Goal: Task Accomplishment & Management: Complete application form

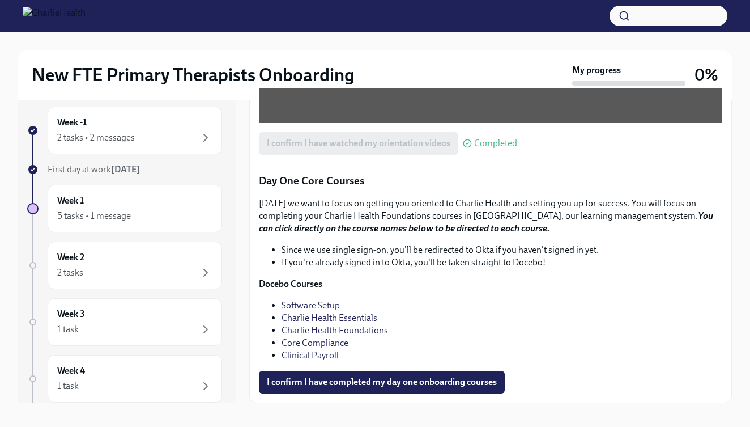
scroll to position [1467, 0]
click at [406, 382] on span "I confirm I have completed my day one onboarding courses" at bounding box center [382, 381] width 230 height 11
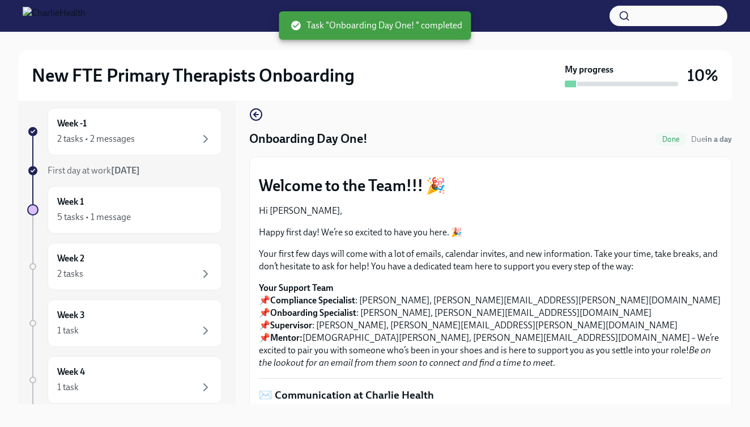
scroll to position [0, 0]
click at [262, 120] on icon "button" at bounding box center [256, 115] width 14 height 14
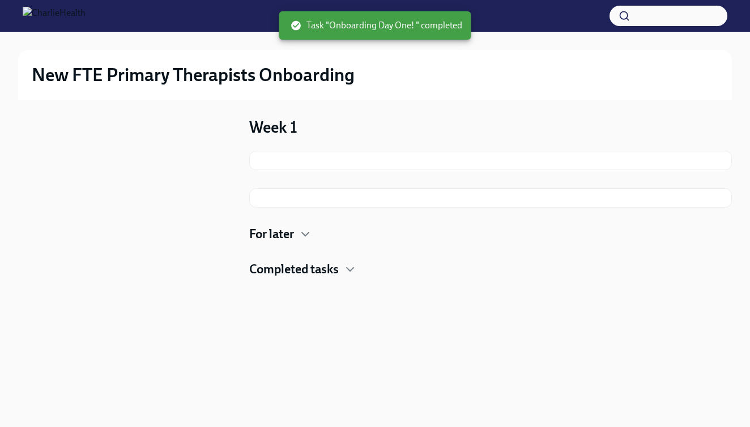
scroll to position [1, 0]
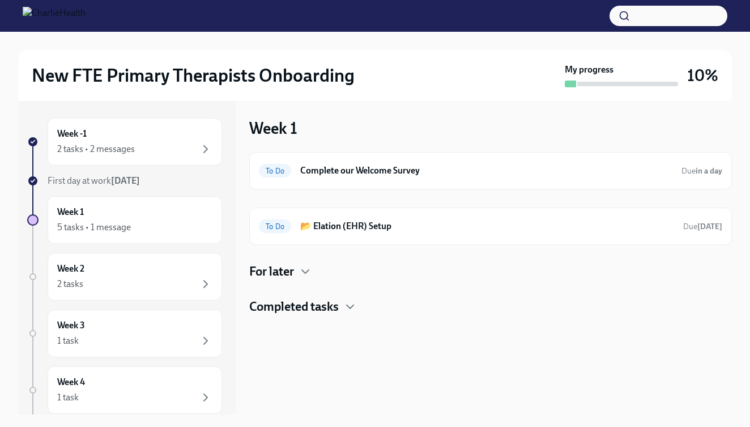
click at [368, 194] on div "To Do Complete our Welcome Survey Due in a day To Do 📂 Elation (EHR) Setup Due …" at bounding box center [490, 198] width 483 height 93
click at [361, 176] on h6 "Complete our Welcome Survey" at bounding box center [486, 170] width 372 height 12
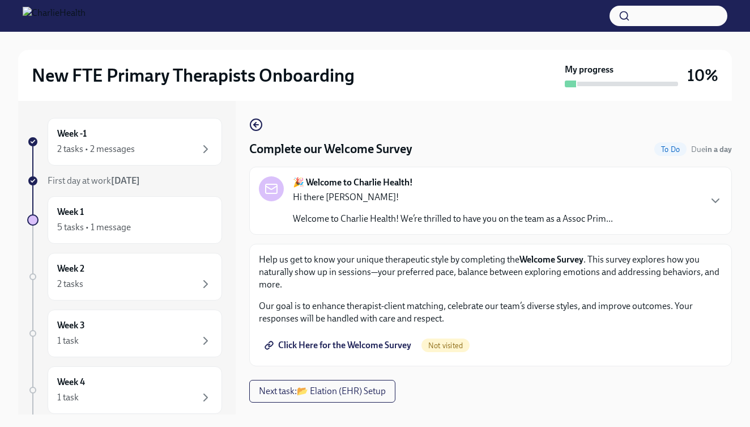
click at [371, 340] on span "Click Here for the Welcome Survey" at bounding box center [339, 345] width 145 height 11
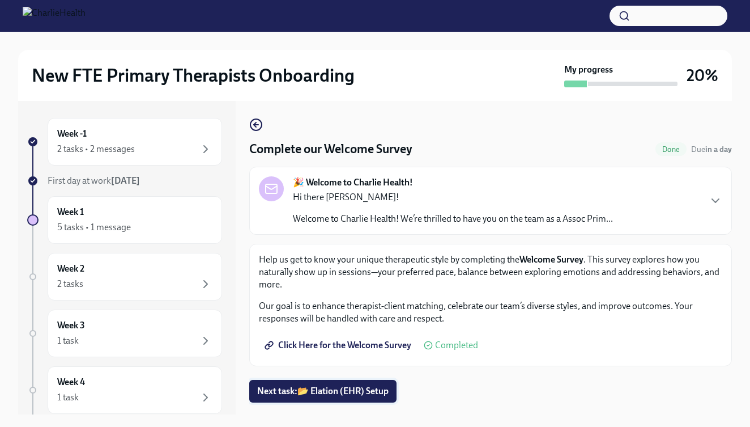
click at [355, 396] on span "Next task : 📂 Elation (EHR) Setup" at bounding box center [322, 390] width 131 height 11
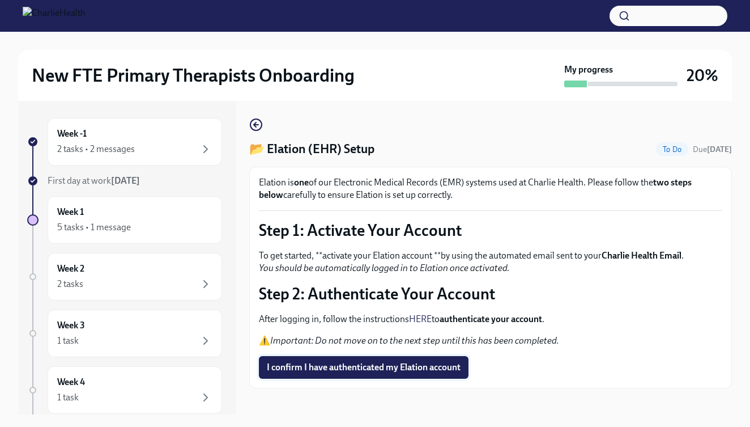
click at [336, 365] on span "I confirm I have authenticated my Elation account" at bounding box center [364, 367] width 194 height 11
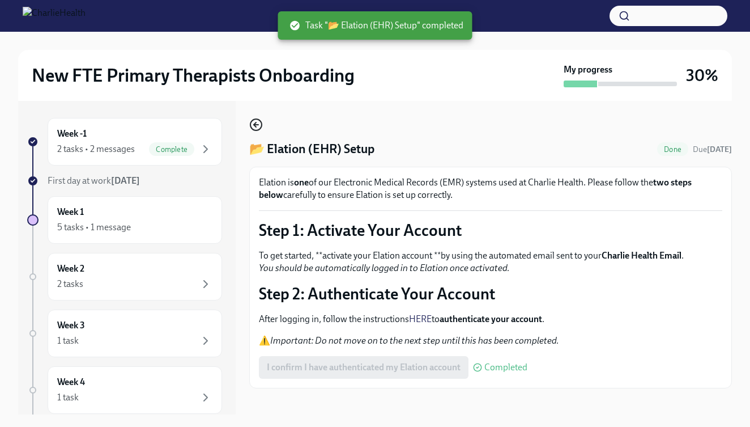
click at [258, 123] on icon "button" at bounding box center [256, 125] width 14 height 14
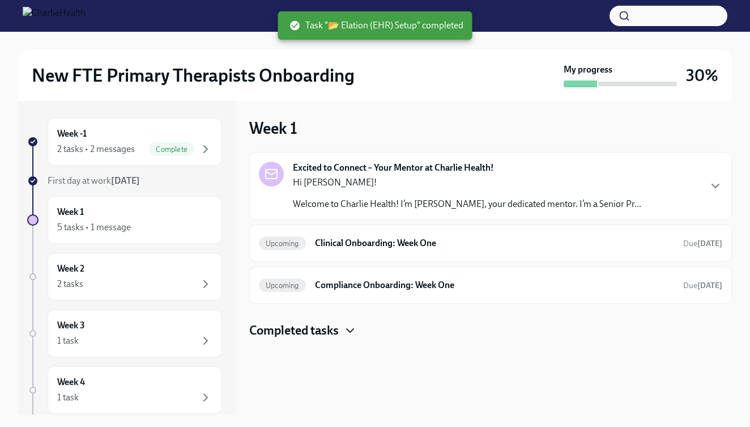
click at [352, 332] on icon "button" at bounding box center [350, 330] width 7 height 3
click at [352, 332] on icon "button" at bounding box center [350, 331] width 14 height 14
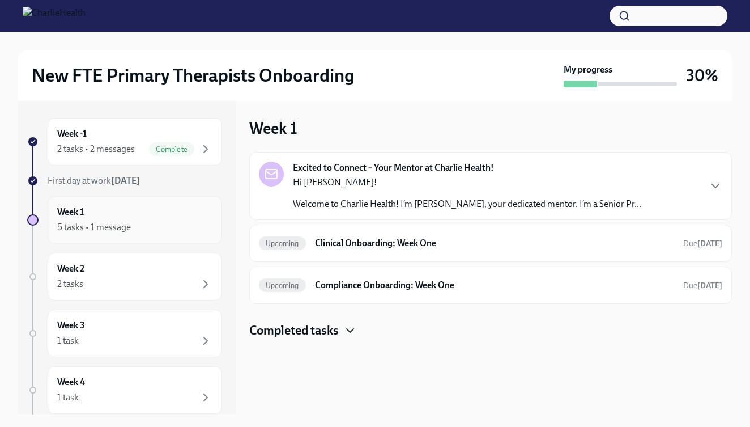
click at [135, 201] on div "Week 1 5 tasks • 1 message" at bounding box center [135, 220] width 175 height 48
click at [99, 213] on div "Week 1 5 tasks • 1 message" at bounding box center [134, 220] width 155 height 28
click at [621, 197] on div "Hi [PERSON_NAME]! Welcome to Charlie Health! I’m [PERSON_NAME], your dedicated …" at bounding box center [467, 193] width 349 height 34
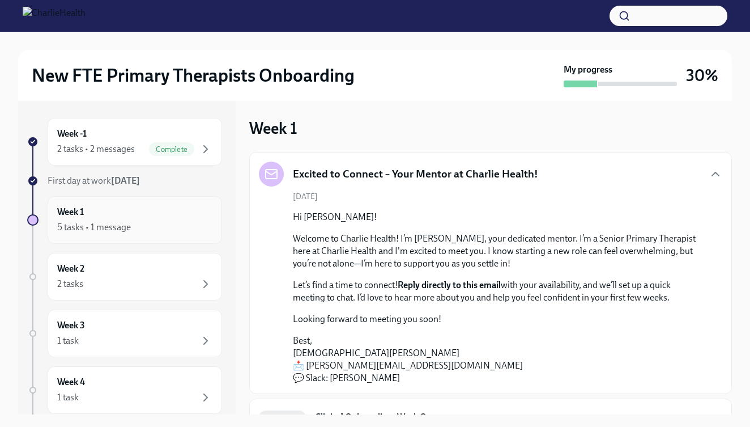
click at [151, 206] on div "Week 1 5 tasks • 1 message" at bounding box center [134, 220] width 155 height 28
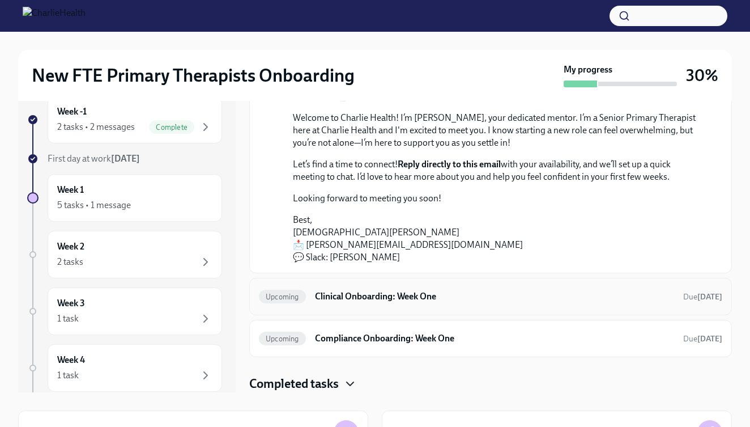
scroll to position [99, 0]
click at [445, 298] on h6 "Clinical Onboarding: Week One" at bounding box center [494, 296] width 359 height 12
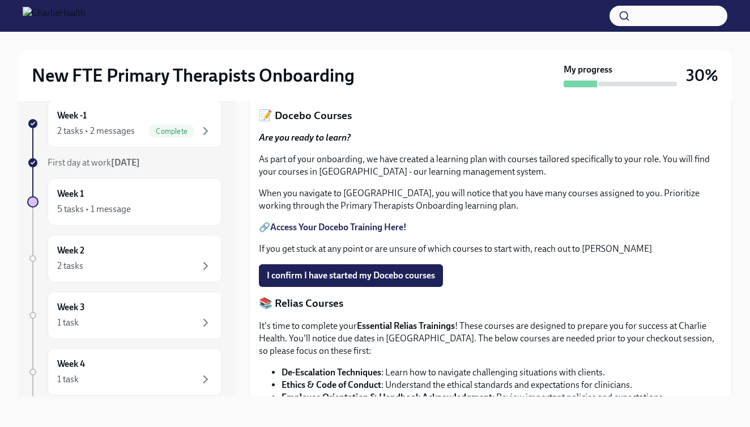
scroll to position [391, 0]
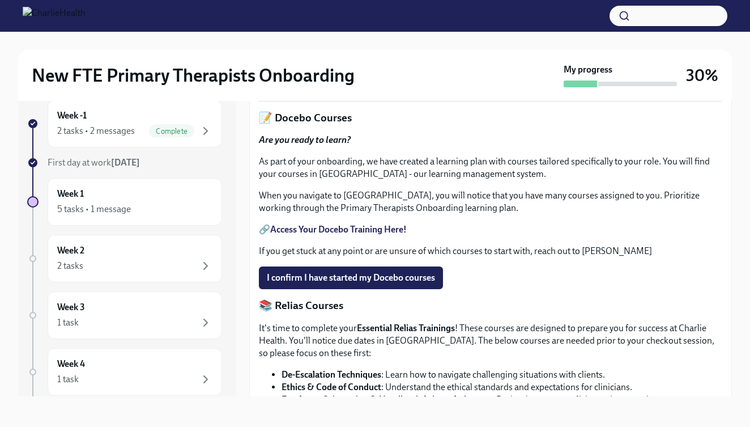
click at [343, 86] on span "Upload HIPAA Certification" at bounding box center [327, 80] width 120 height 11
click at [0, 0] on input "Upload HIPAA Certification" at bounding box center [0, 0] width 0 height 0
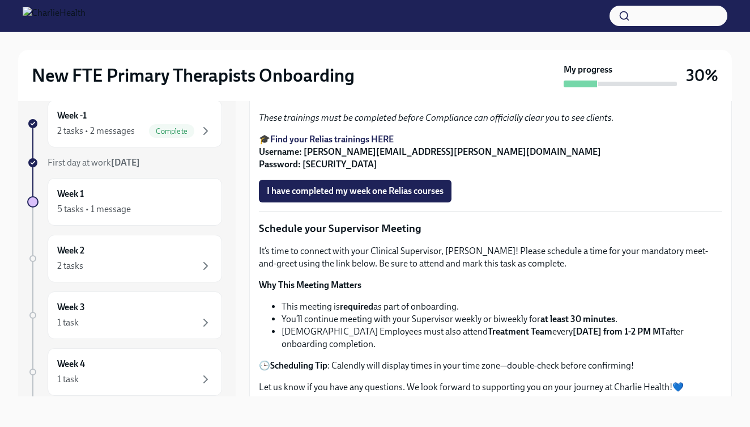
scroll to position [690, 0]
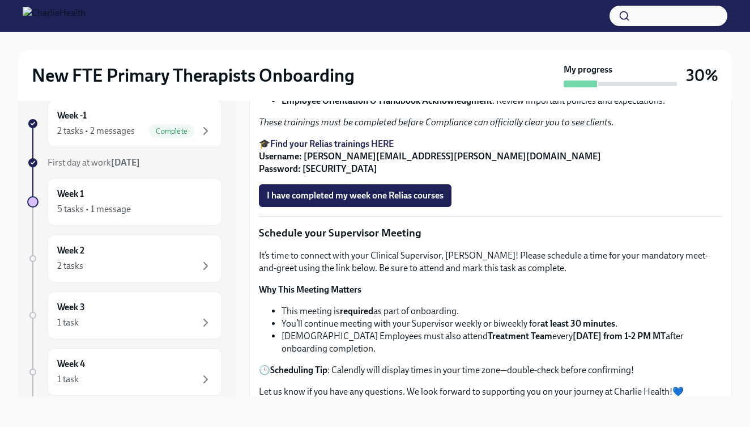
click at [384, 149] on strong "Find your Relias trainings HERE" at bounding box center [332, 143] width 124 height 11
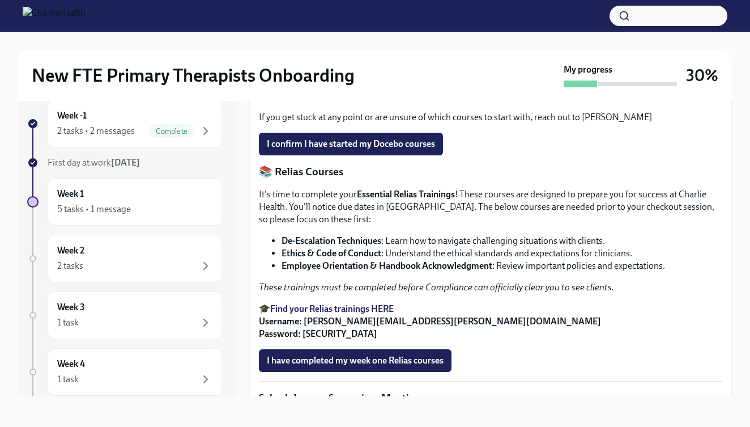
scroll to position [521, 0]
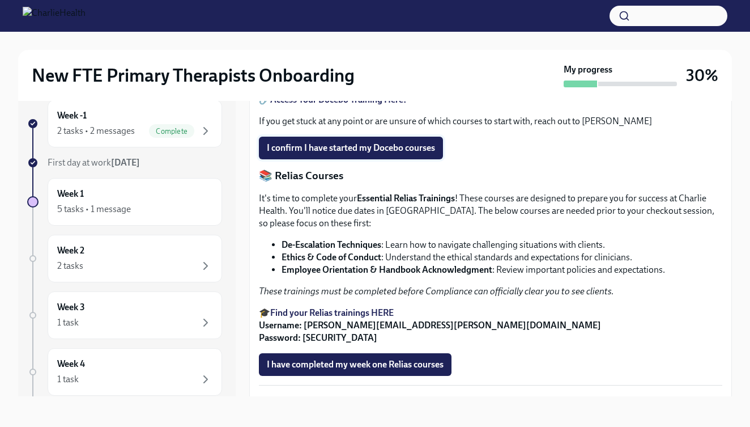
click at [389, 154] on span "I confirm I have started my Docebo courses" at bounding box center [351, 147] width 168 height 11
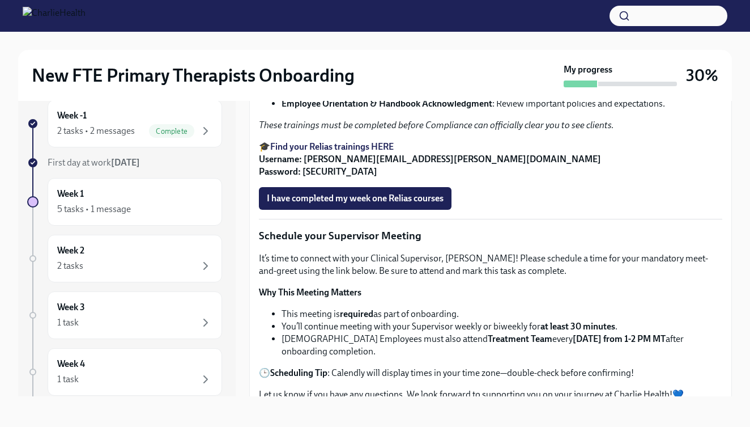
scroll to position [688, 0]
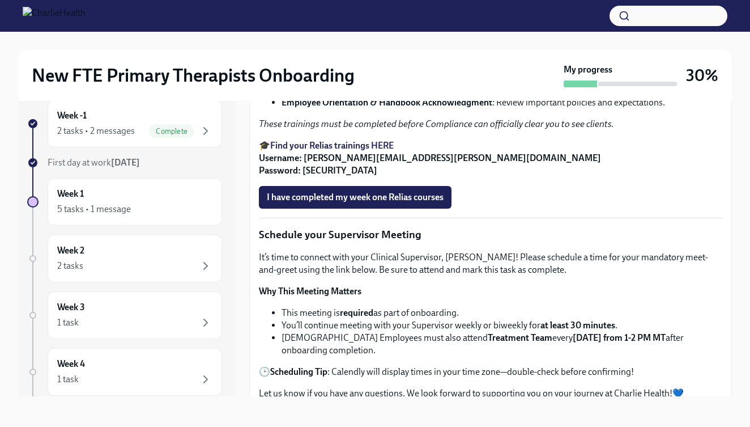
click at [418, 108] on strong "Employee Orientation & Handbook Acknowledgment" at bounding box center [387, 102] width 211 height 11
